Goal: Complete application form

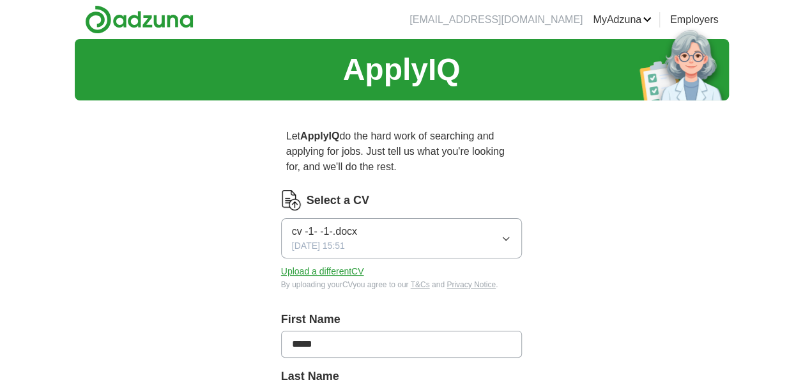
click at [330, 268] on button "Upload a different CV" at bounding box center [322, 271] width 83 height 13
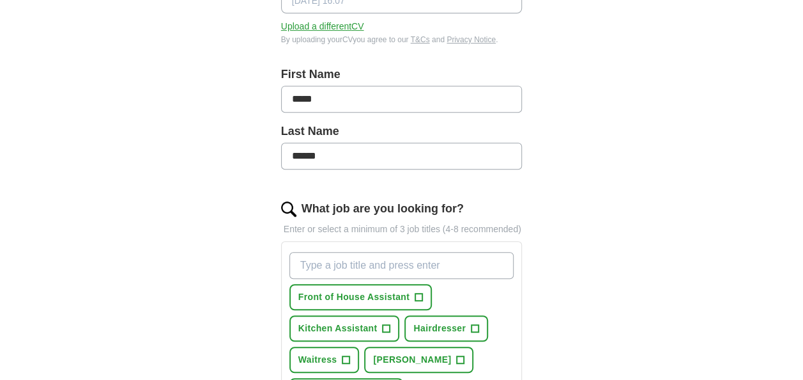
scroll to position [368, 0]
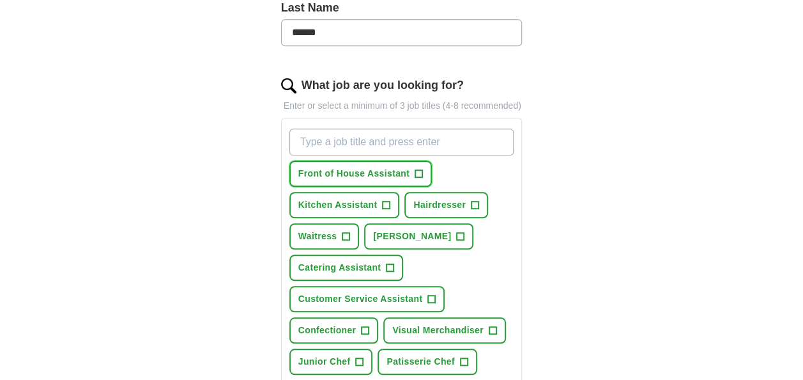
click at [419, 169] on span "+" at bounding box center [419, 174] width 8 height 10
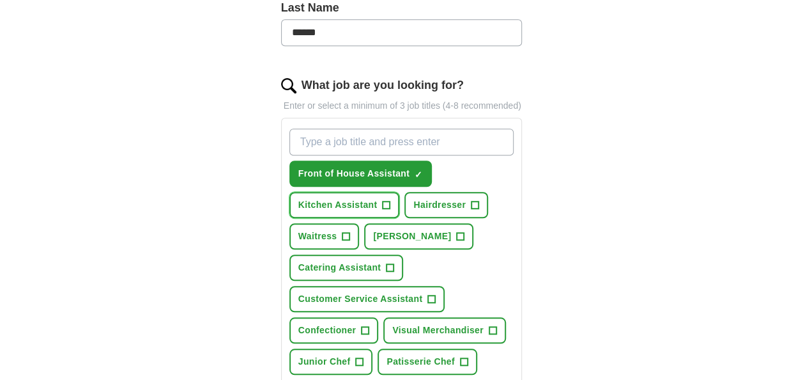
click at [386, 201] on span "+" at bounding box center [387, 205] width 8 height 10
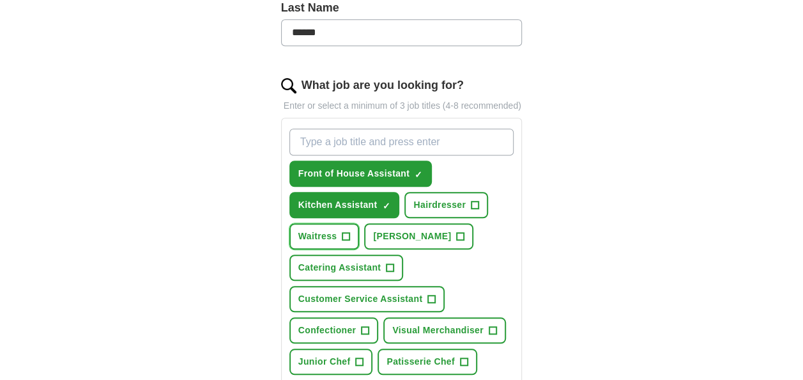
click at [333, 235] on span "Waitress" at bounding box center [317, 235] width 39 height 13
click at [380, 231] on span "[PERSON_NAME]" at bounding box center [412, 235] width 78 height 13
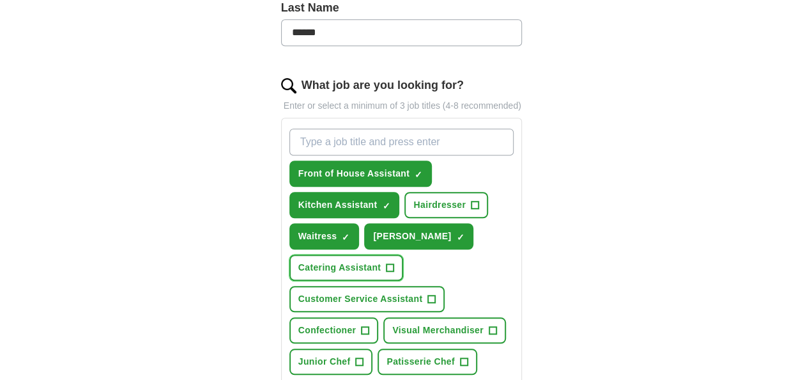
click at [363, 261] on span "Catering Assistant" at bounding box center [339, 267] width 82 height 13
click at [366, 292] on span "Customer Service Assistant" at bounding box center [360, 298] width 125 height 13
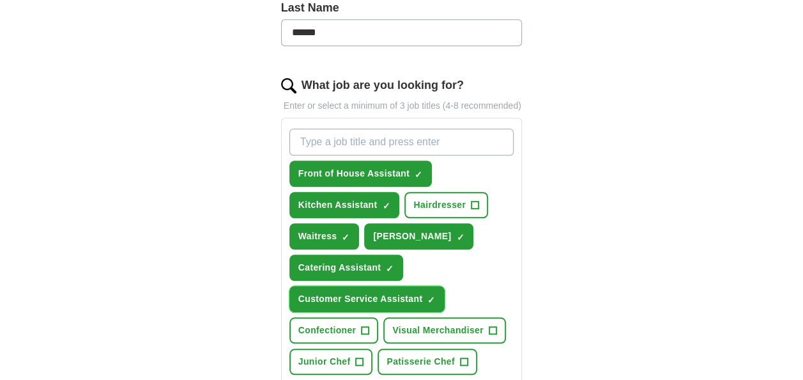
scroll to position [470, 0]
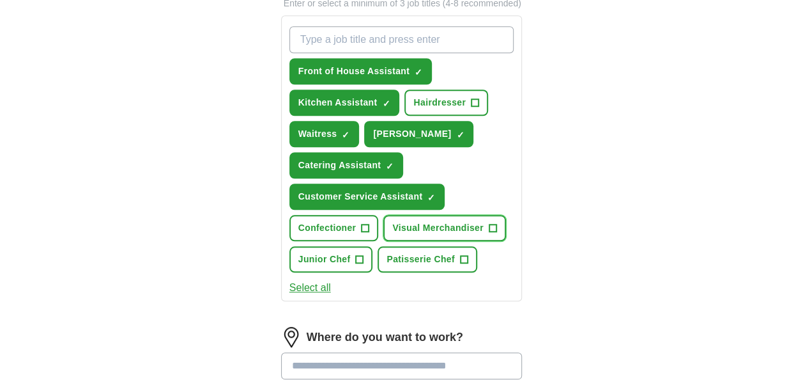
click at [433, 225] on span "Visual Merchandiser" at bounding box center [437, 227] width 91 height 13
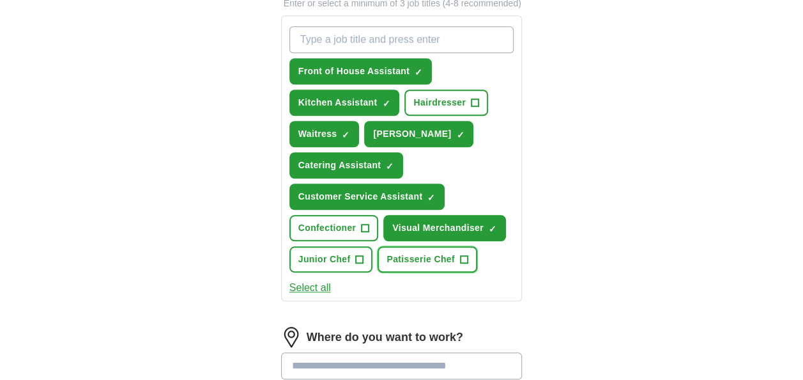
click at [431, 256] on span "Patisserie Chef" at bounding box center [421, 258] width 68 height 13
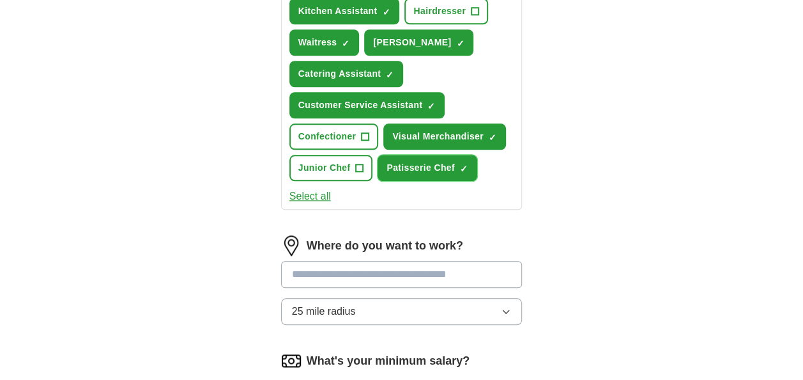
scroll to position [598, 0]
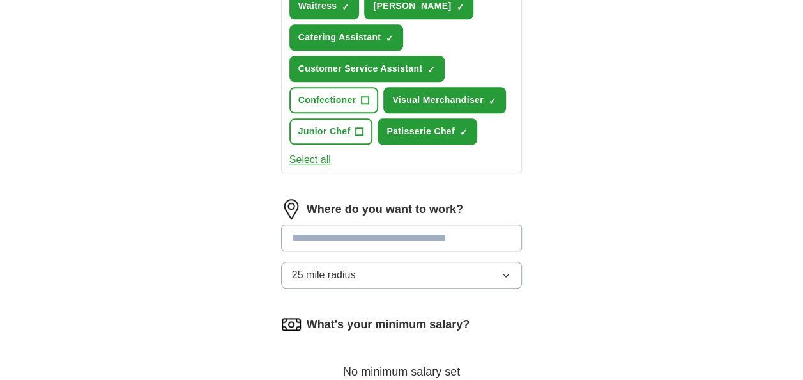
click at [351, 234] on input at bounding box center [402, 237] width 242 height 27
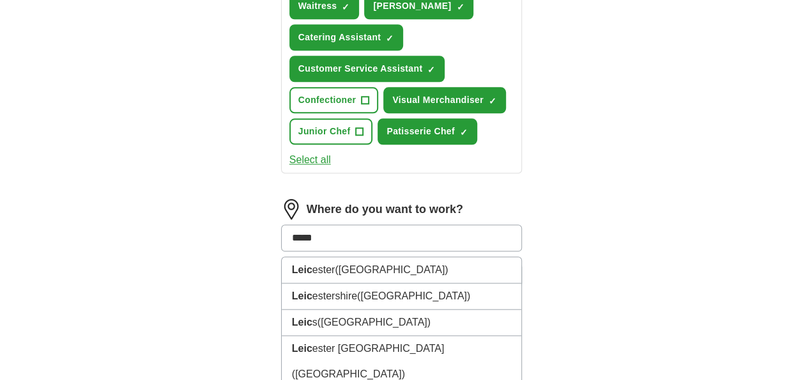
type input "******"
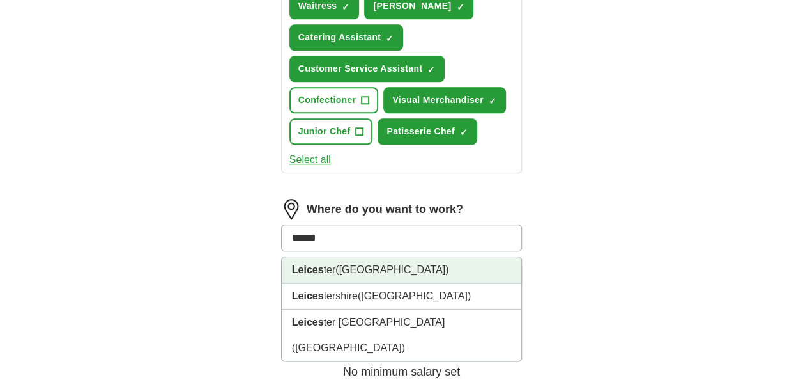
click at [369, 272] on li "Leices ter ([GEOGRAPHIC_DATA])" at bounding box center [402, 270] width 240 height 26
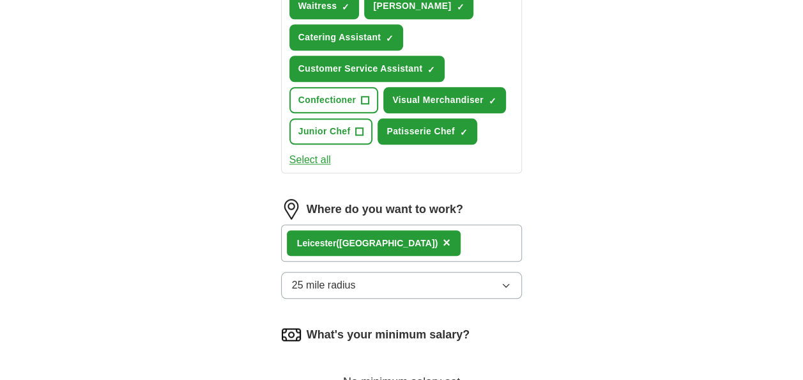
click at [465, 277] on button "25 mile radius" at bounding box center [402, 285] width 242 height 27
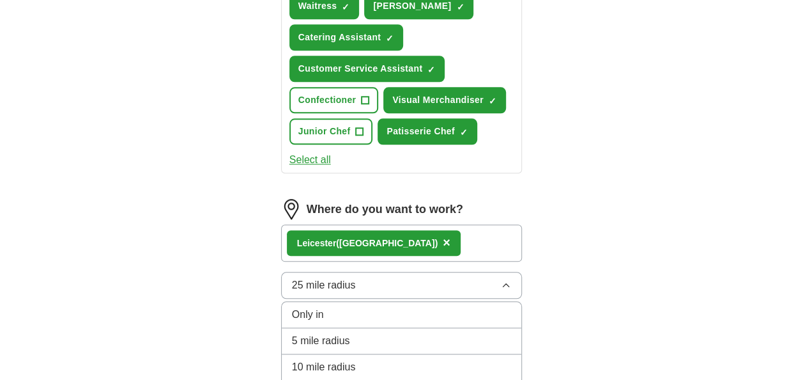
click at [365, 337] on div "5 mile radius" at bounding box center [402, 340] width 220 height 15
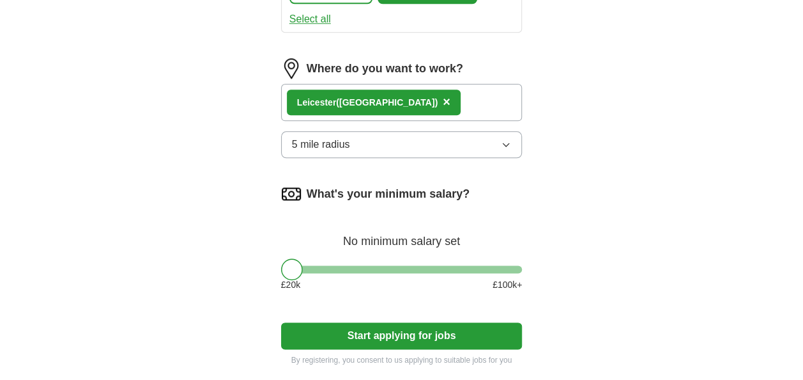
scroll to position [752, 0]
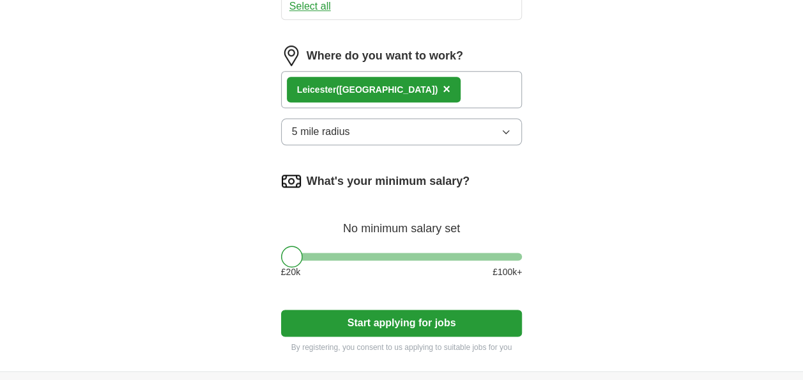
click at [316, 317] on button "Start applying for jobs" at bounding box center [402, 322] width 242 height 27
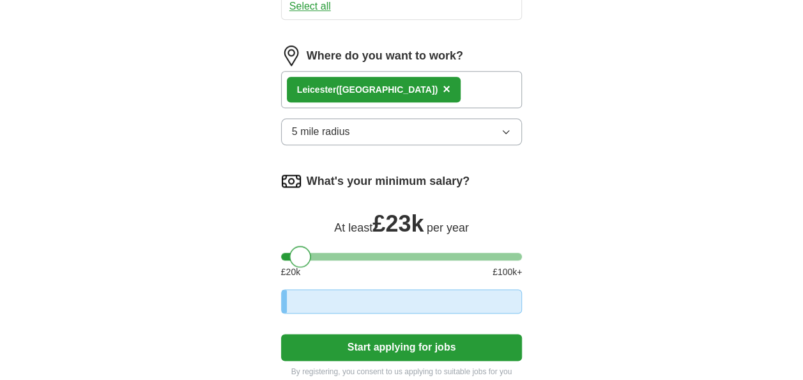
drag, startPoint x: 301, startPoint y: 251, endPoint x: 312, endPoint y: 254, distance: 11.8
click at [311, 254] on div at bounding box center [300, 256] width 22 height 22
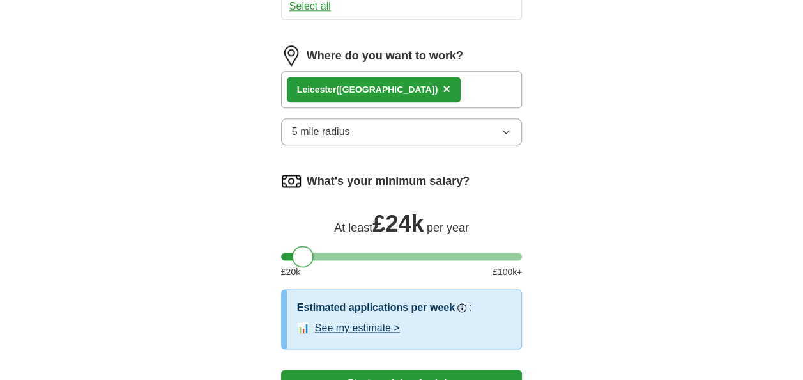
click at [312, 254] on div at bounding box center [303, 256] width 22 height 22
drag, startPoint x: 309, startPoint y: 252, endPoint x: 282, endPoint y: 249, distance: 26.5
click at [282, 249] on div at bounding box center [292, 256] width 22 height 22
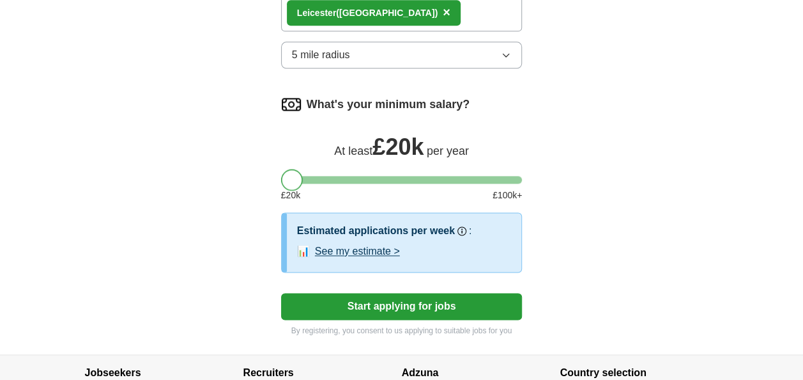
scroll to position [840, 0]
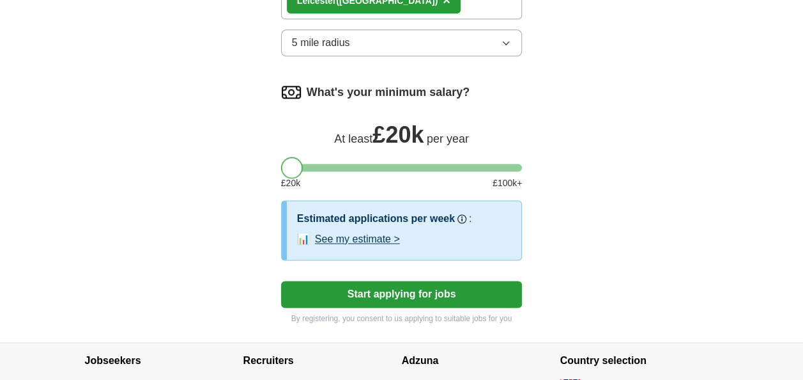
click at [353, 300] on button "Start applying for jobs" at bounding box center [402, 294] width 242 height 27
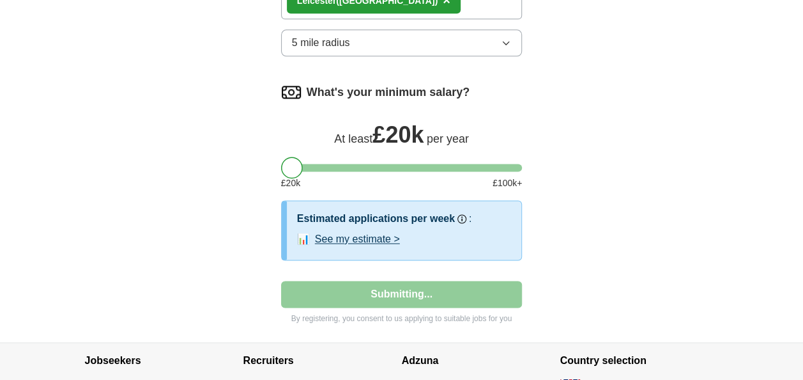
select select "**"
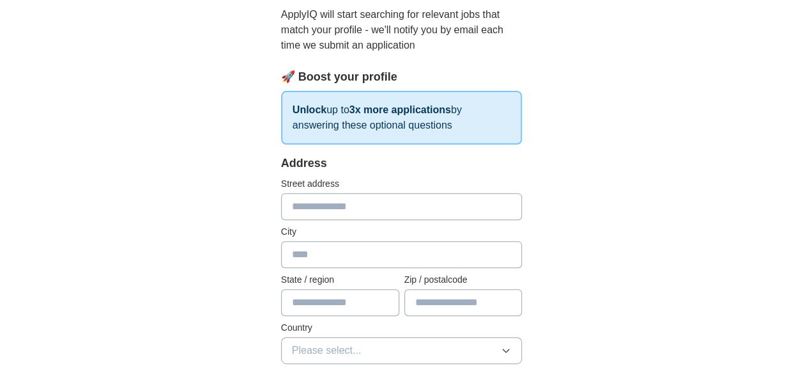
scroll to position [141, 0]
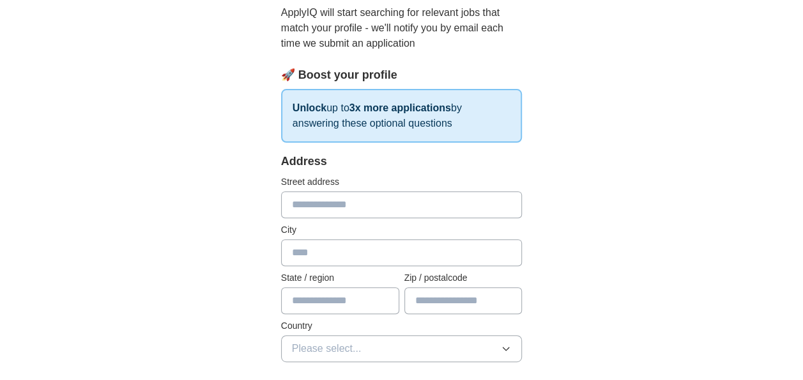
click at [348, 202] on input "text" at bounding box center [402, 204] width 242 height 27
type input "**********"
type input "********"
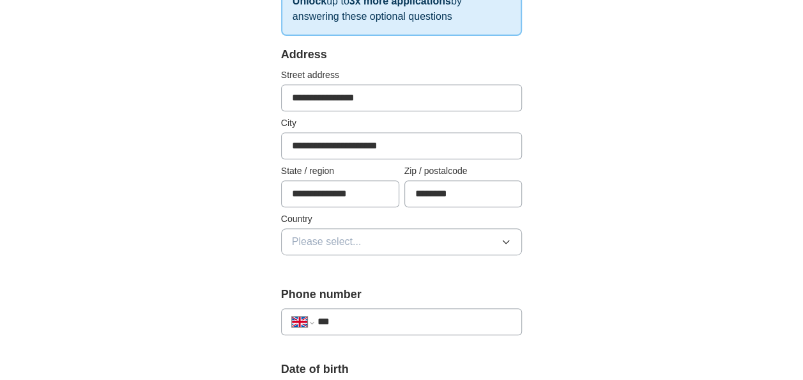
scroll to position [248, 0]
click at [307, 236] on span "Please select..." at bounding box center [327, 240] width 70 height 15
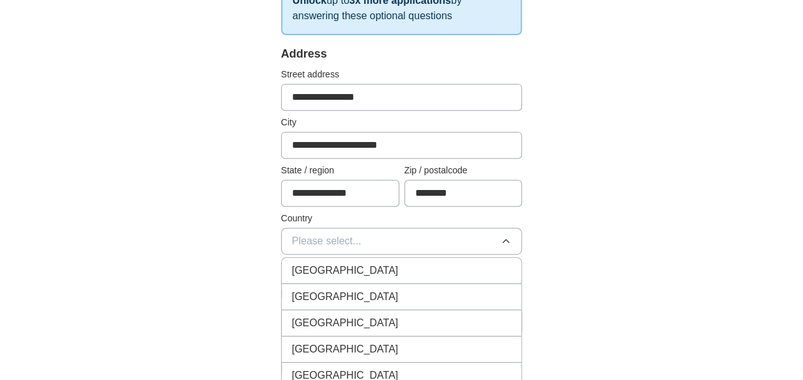
click at [315, 267] on span "[GEOGRAPHIC_DATA]" at bounding box center [345, 270] width 107 height 15
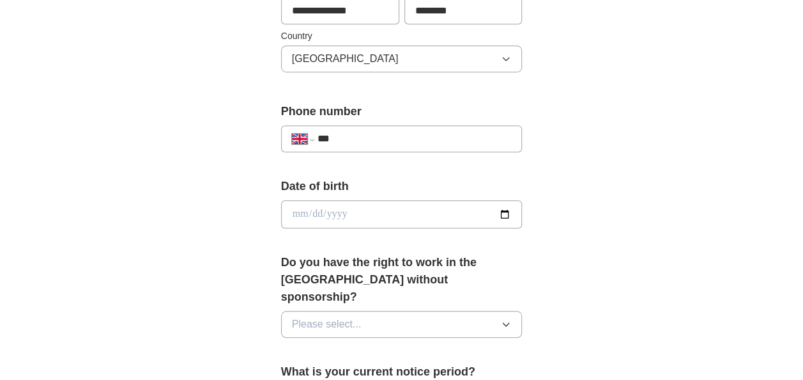
scroll to position [443, 0]
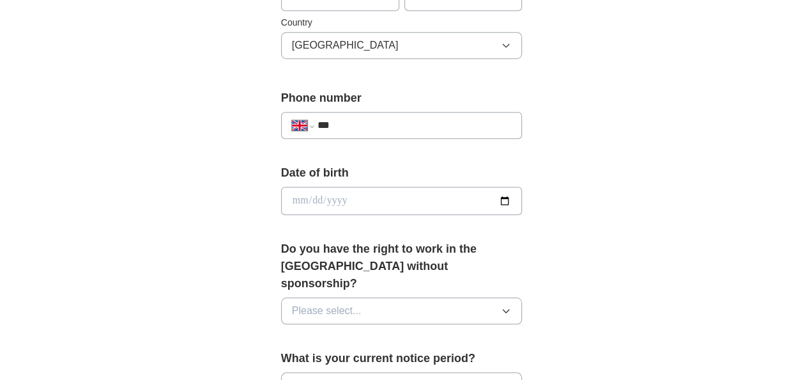
click at [371, 121] on input "***" at bounding box center [415, 125] width 194 height 15
type input "**********"
click at [341, 195] on input "date" at bounding box center [402, 201] width 242 height 28
click at [300, 196] on input "date" at bounding box center [402, 201] width 242 height 28
type input "**********"
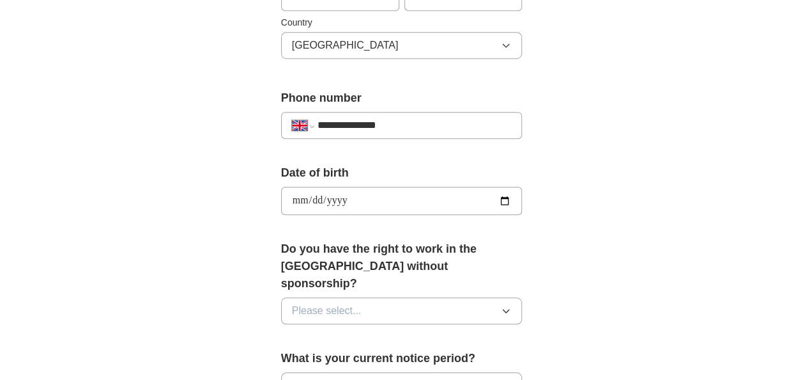
click at [270, 251] on div "**********" at bounding box center [401, 229] width 327 height 1125
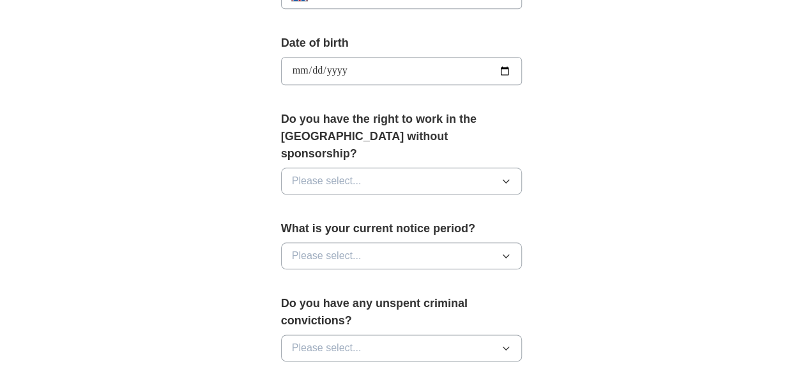
scroll to position [573, 0]
click at [370, 168] on button "Please select..." at bounding box center [402, 181] width 242 height 27
click at [343, 203] on div "Yes" at bounding box center [402, 210] width 220 height 15
click at [316, 249] on span "Please select..." at bounding box center [327, 256] width 70 height 15
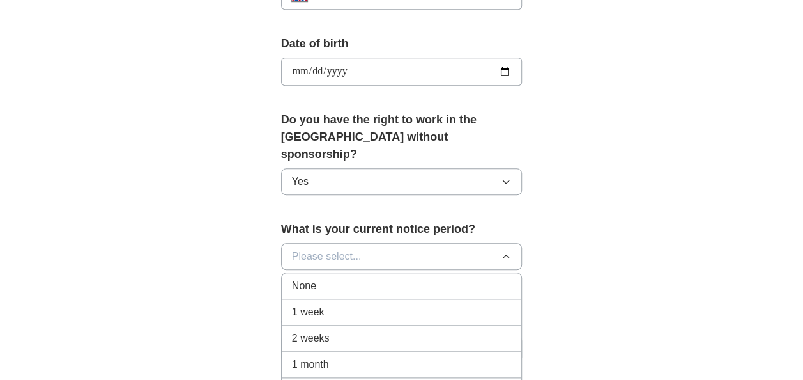
click at [308, 278] on span "None" at bounding box center [304, 285] width 24 height 15
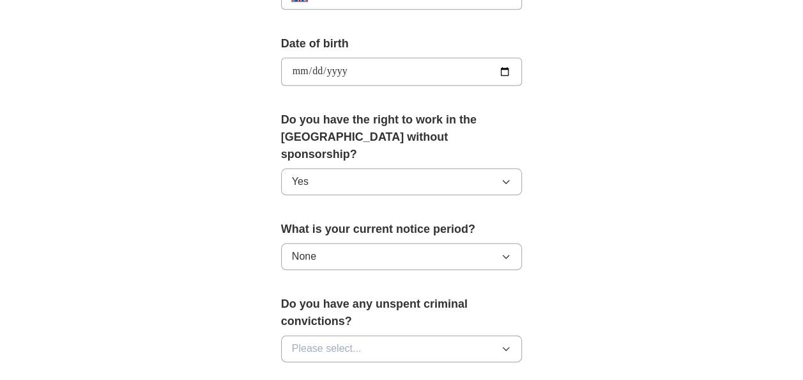
click at [309, 341] on span "Please select..." at bounding box center [327, 348] width 70 height 15
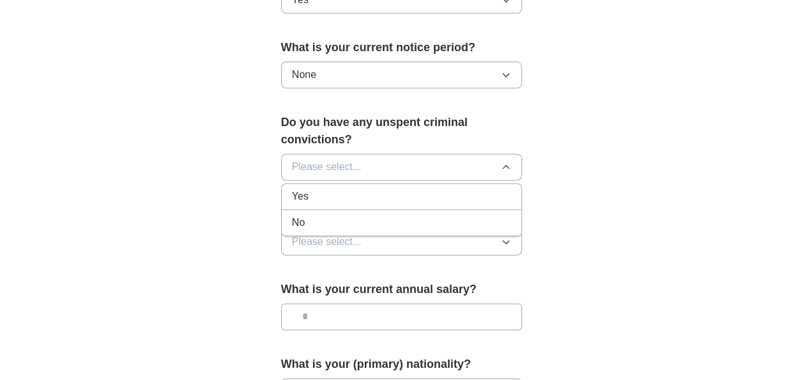
scroll to position [755, 0]
click at [341, 213] on div "No" at bounding box center [402, 220] width 220 height 15
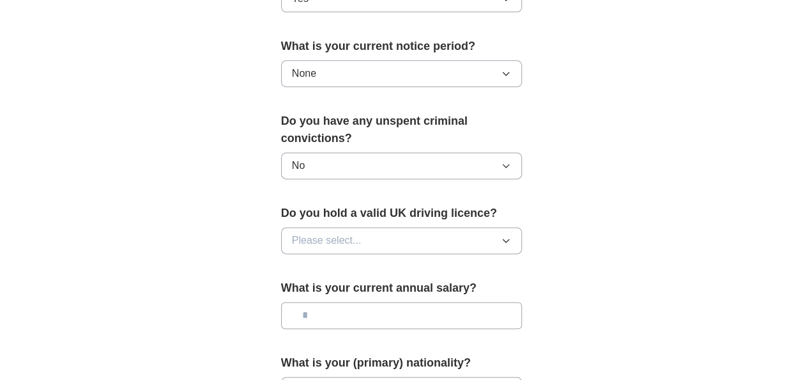
click at [345, 233] on span "Please select..." at bounding box center [327, 240] width 70 height 15
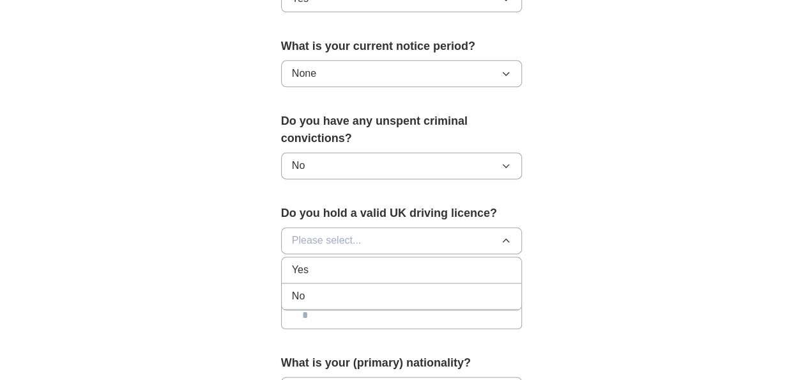
click at [373, 283] on li "No" at bounding box center [402, 296] width 240 height 26
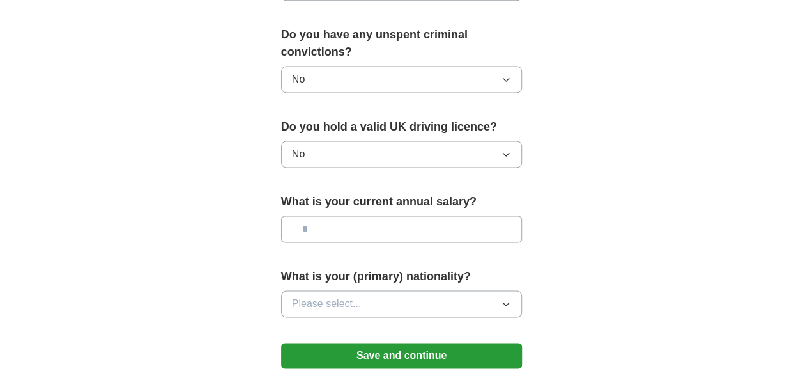
scroll to position [847, 0]
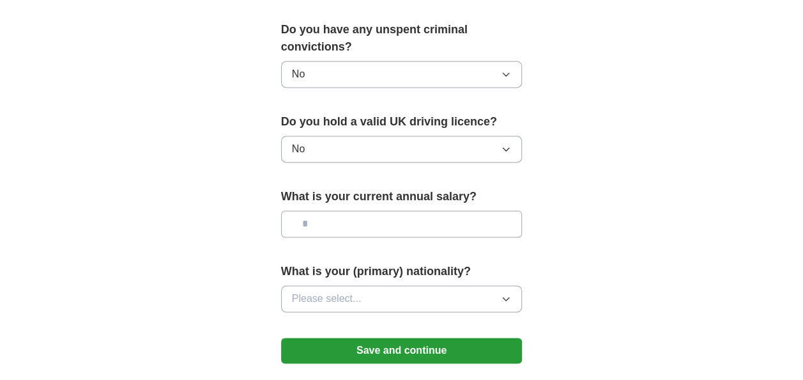
click at [339, 210] on input "text" at bounding box center [402, 223] width 242 height 27
type input "**"
click at [372, 285] on button "Please select..." at bounding box center [402, 298] width 242 height 27
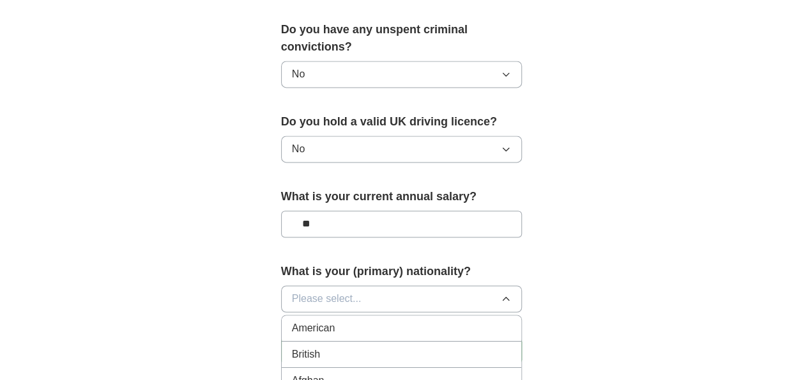
click at [320, 346] on span "British" at bounding box center [306, 353] width 28 height 15
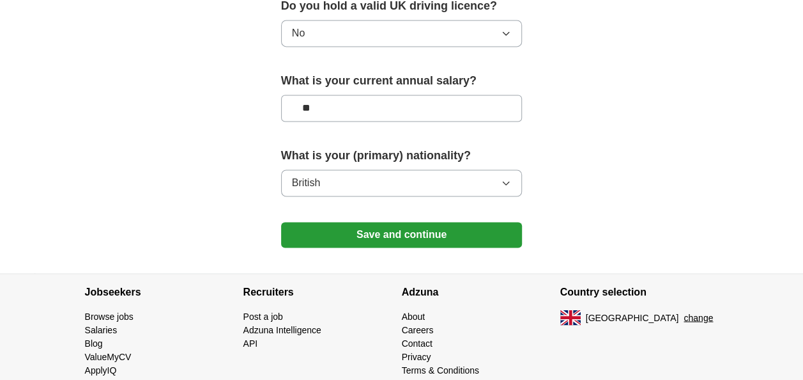
scroll to position [964, 0]
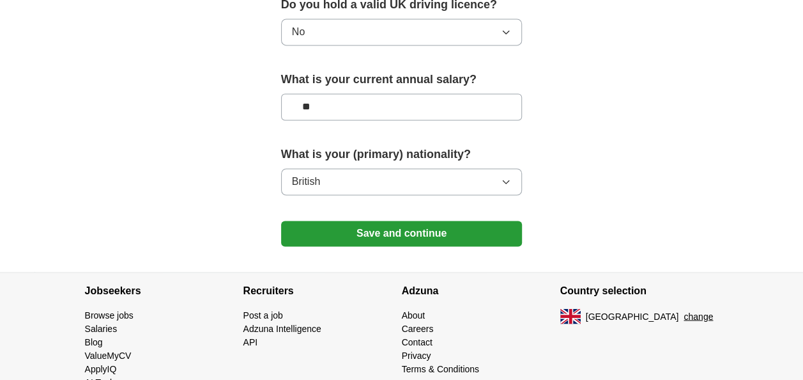
click at [373, 220] on button "Save and continue" at bounding box center [402, 233] width 242 height 26
